Goal: Find specific page/section: Find specific page/section

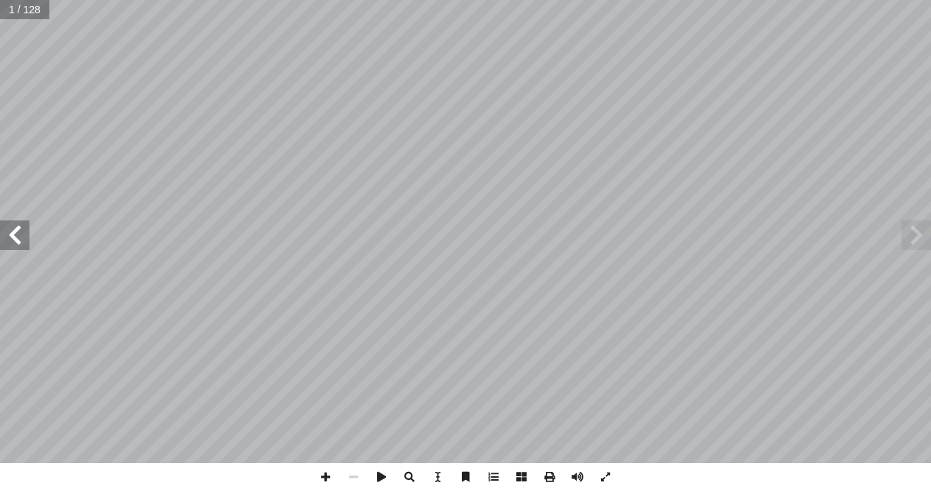
click at [14, 224] on span at bounding box center [14, 234] width 29 height 29
click at [5, 232] on span at bounding box center [14, 234] width 29 height 29
click at [15, 228] on span at bounding box center [14, 234] width 29 height 29
click at [14, 236] on span at bounding box center [14, 234] width 29 height 29
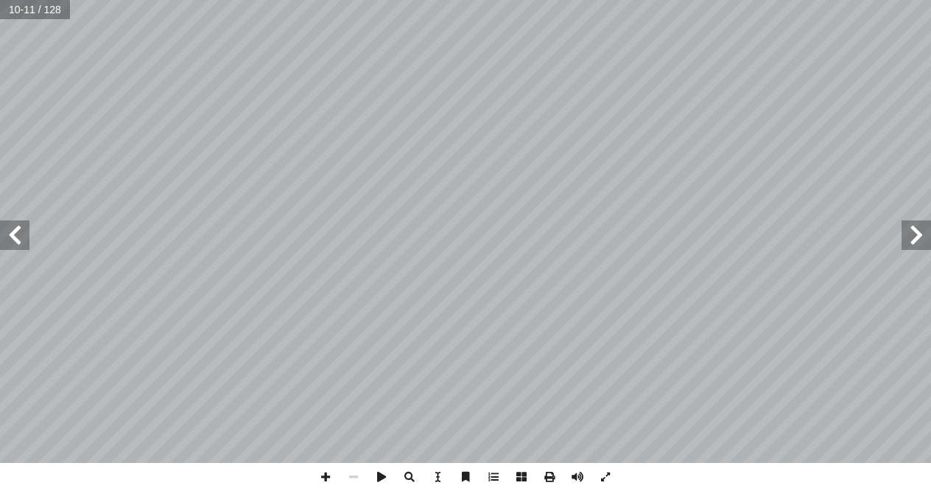
click at [20, 234] on span at bounding box center [14, 234] width 29 height 29
click at [8, 237] on span at bounding box center [14, 234] width 29 height 29
click at [9, 238] on span at bounding box center [14, 234] width 29 height 29
click at [8, 239] on span at bounding box center [14, 234] width 29 height 29
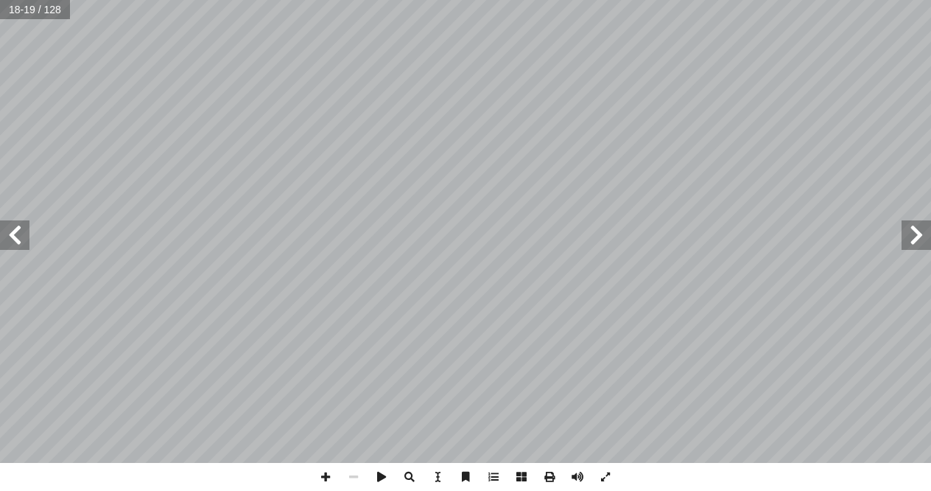
click at [928, 236] on span at bounding box center [916, 234] width 29 height 29
click at [915, 242] on span at bounding box center [916, 234] width 29 height 29
click at [324, 478] on span at bounding box center [326, 477] width 28 height 28
click at [326, 477] on span at bounding box center [326, 477] width 28 height 28
